Goal: Navigation & Orientation: Find specific page/section

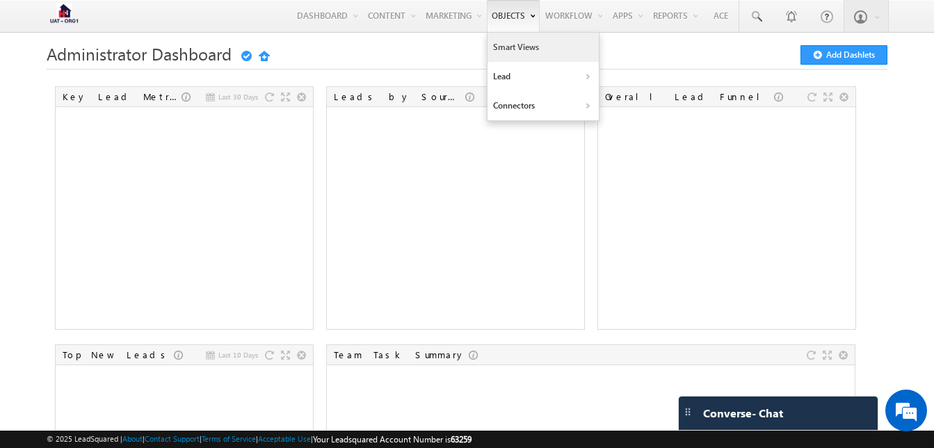
click at [520, 45] on link "Smart Views" at bounding box center [543, 47] width 111 height 29
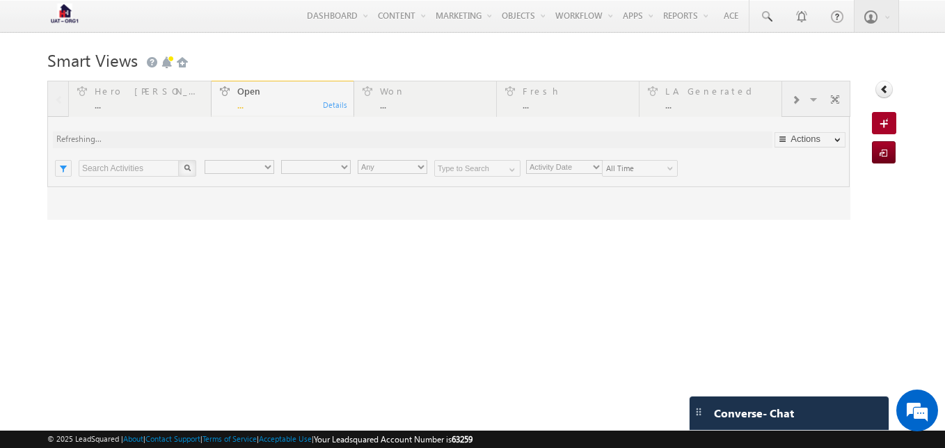
type input "Any Owner"
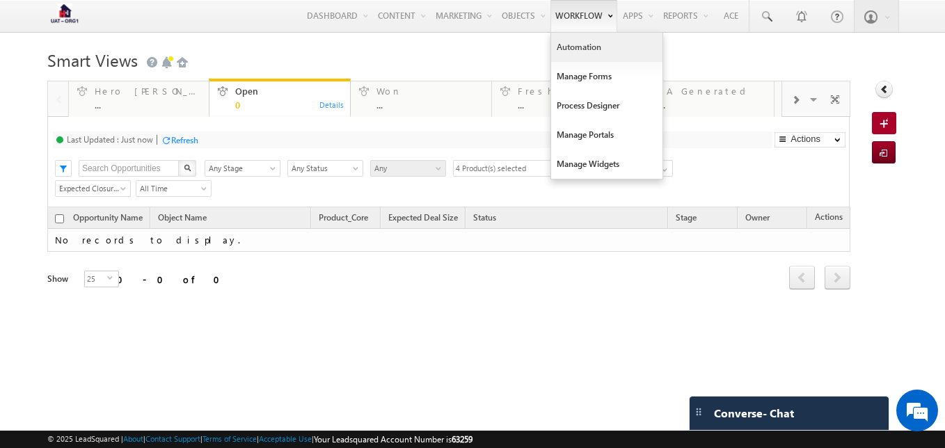
click at [561, 44] on link "Automation" at bounding box center [606, 47] width 111 height 29
